Goal: Manage account settings

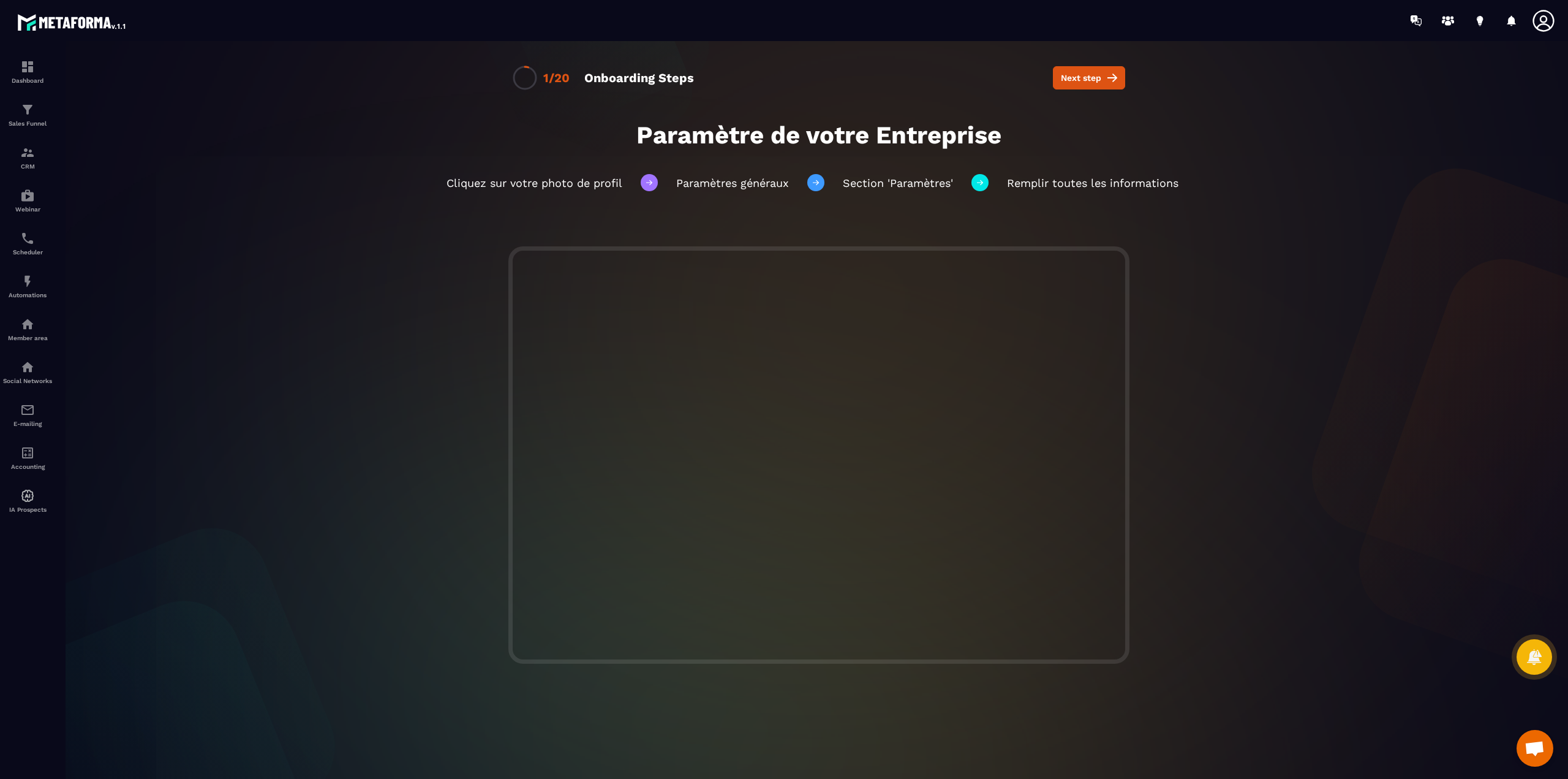
click at [1544, 23] on icon at bounding box center [1543, 20] width 21 height 21
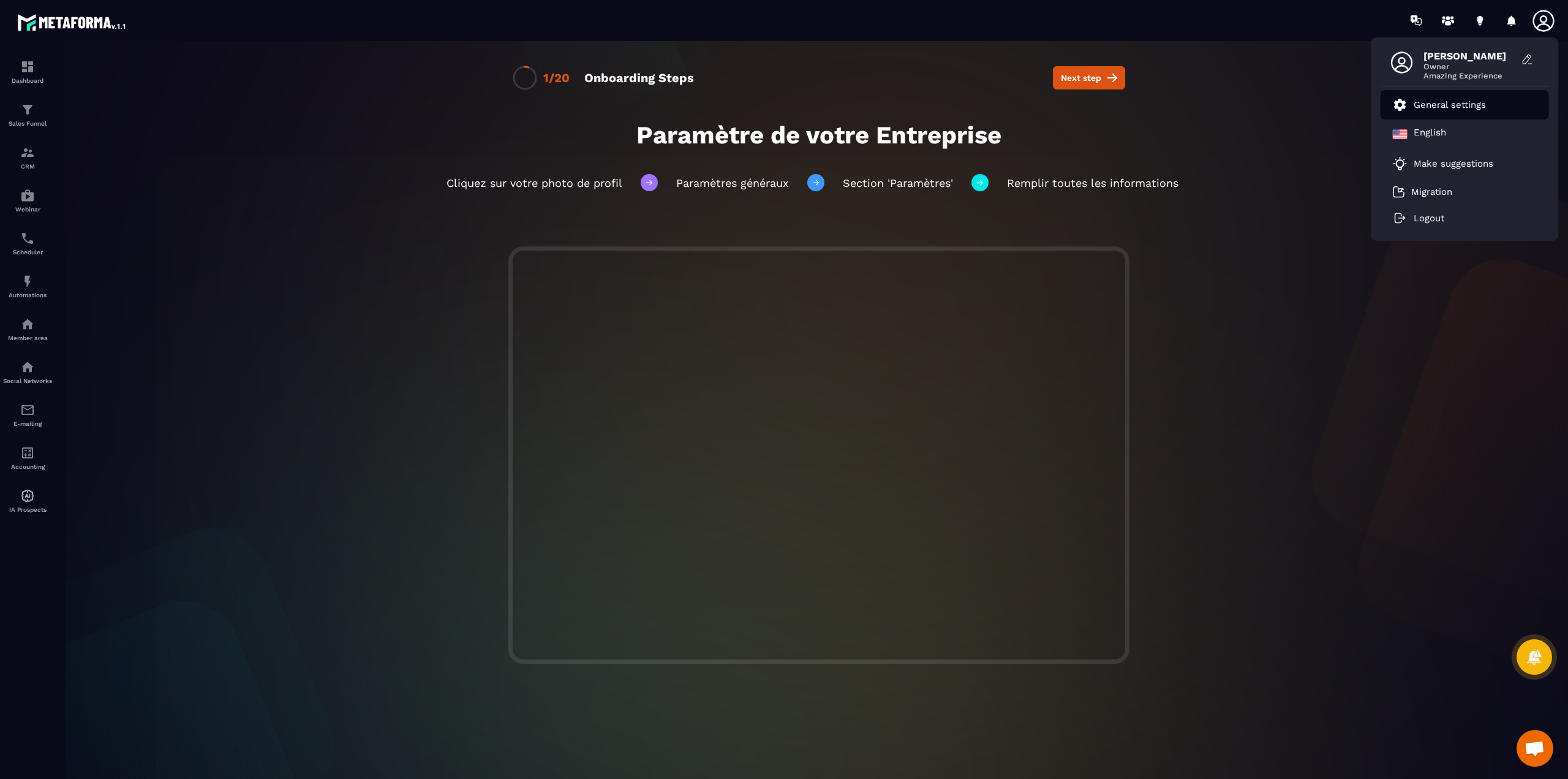
click at [1451, 102] on p "General settings" at bounding box center [1450, 104] width 73 height 11
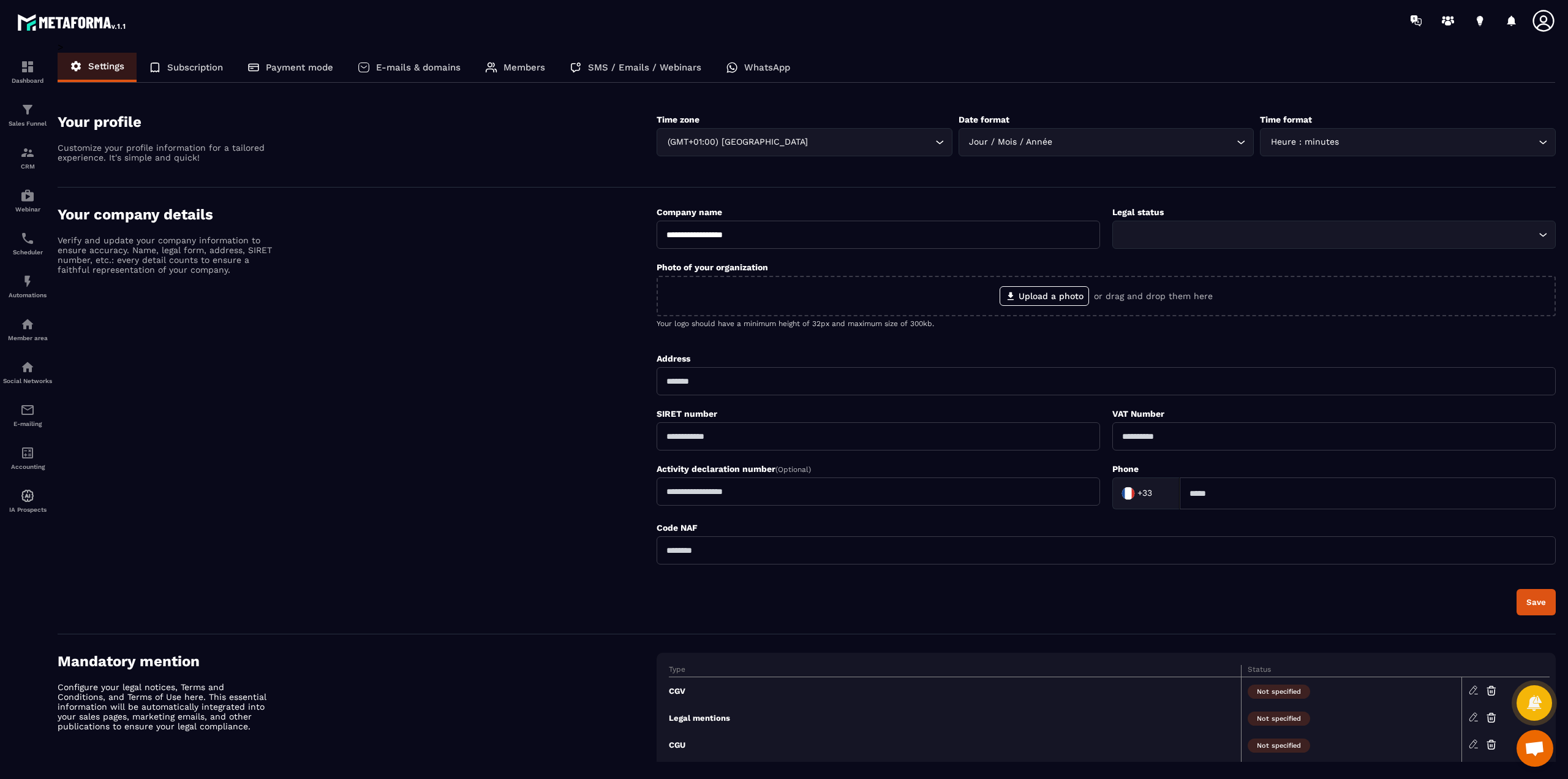
click at [1558, 10] on div at bounding box center [1546, 20] width 30 height 22
click at [1550, 13] on icon at bounding box center [1543, 20] width 21 height 21
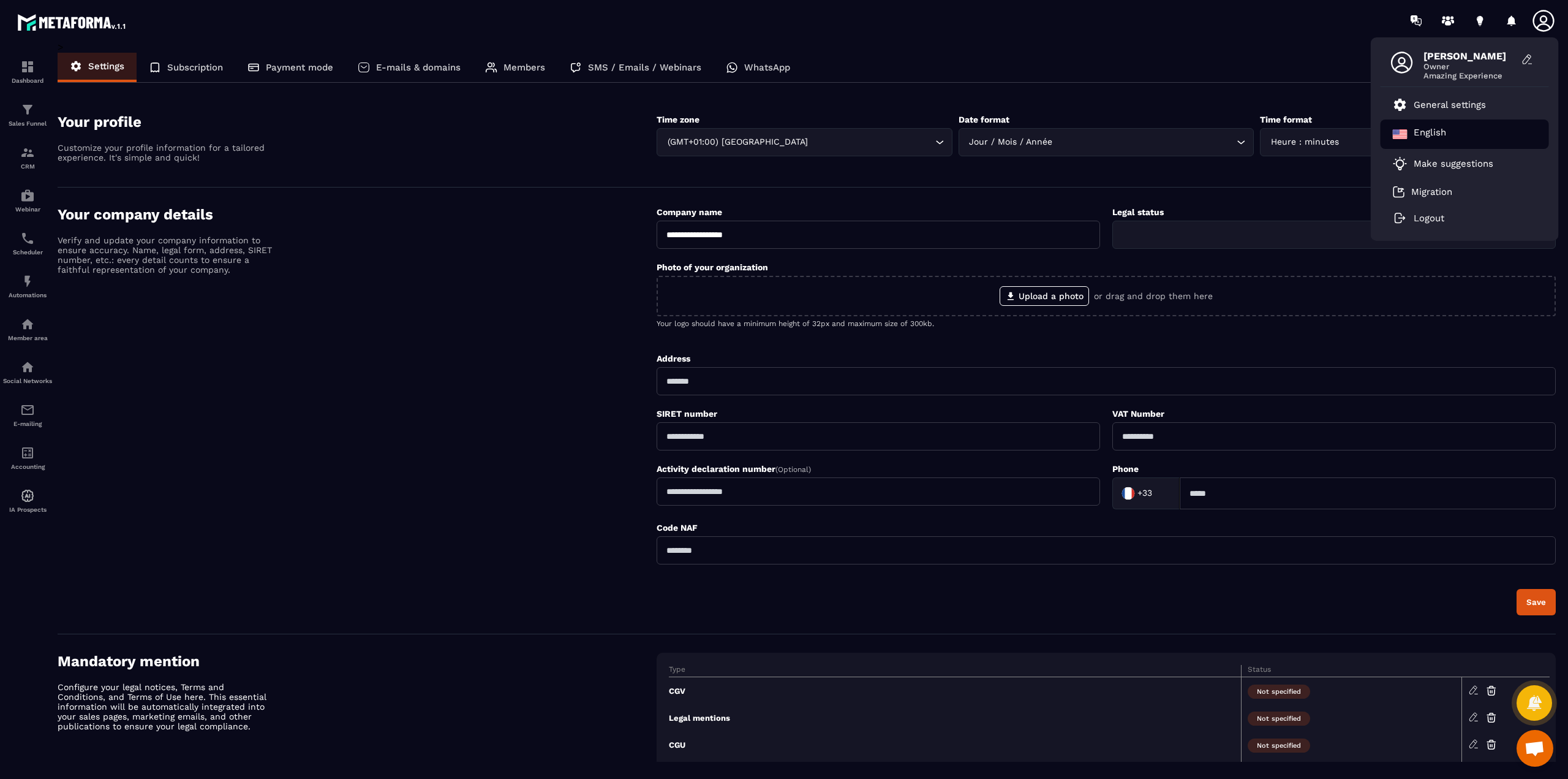
click at [1425, 134] on p "English" at bounding box center [1429, 134] width 32 height 15
